Goal: Task Accomplishment & Management: Manage account settings

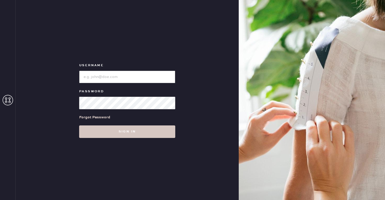
click at [115, 74] on input "loginName" at bounding box center [127, 77] width 96 height 13
type input "[EMAIL_ADDRESS][PERSON_NAME][DOMAIN_NAME]"
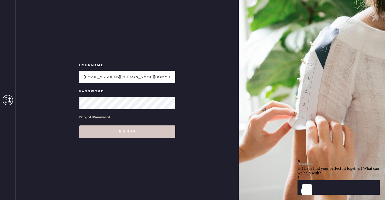
click at [79, 126] on button "Sign in" at bounding box center [127, 132] width 96 height 13
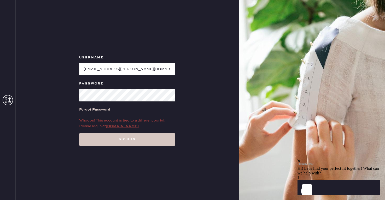
click at [125, 125] on link "my.hemster.co" at bounding box center [122, 126] width 33 height 5
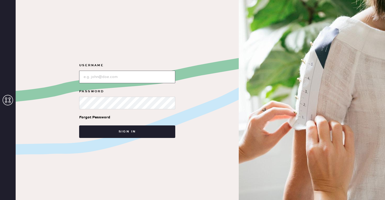
click at [123, 78] on input "loginName" at bounding box center [127, 77] width 96 height 13
type input "[EMAIL_ADDRESS][PERSON_NAME][DOMAIN_NAME]"
click at [79, 126] on button "Sign in" at bounding box center [127, 132] width 96 height 13
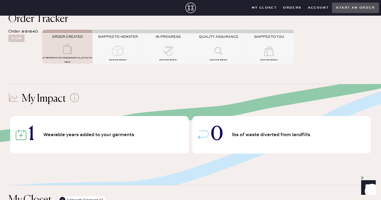
scroll to position [52, 0]
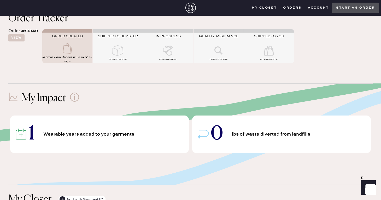
click at [111, 44] on div "SHIPPED TO HEMSTER" at bounding box center [118, 39] width 50 height 11
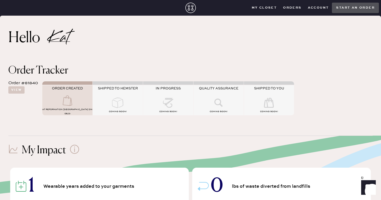
scroll to position [0, 0]
